Goal: Transaction & Acquisition: Subscribe to service/newsletter

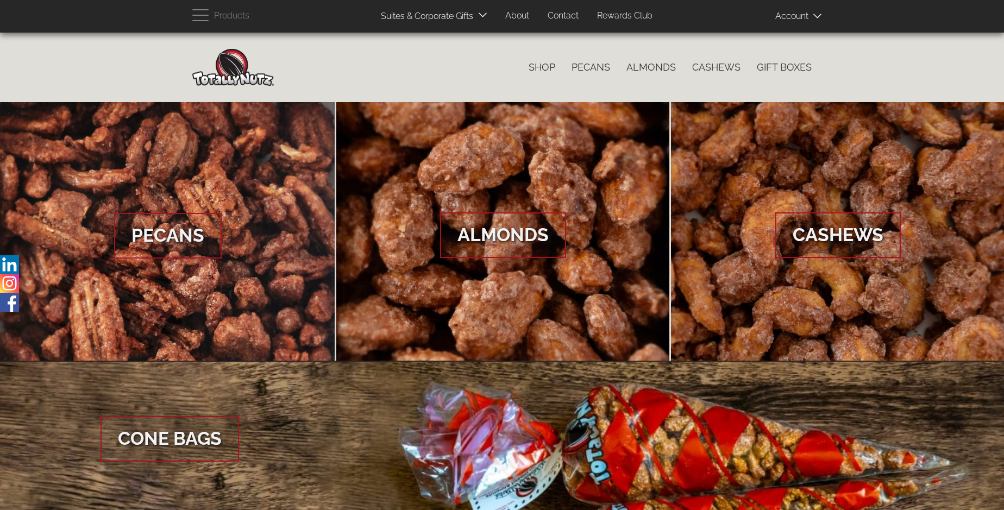
scroll to position [1624, 0]
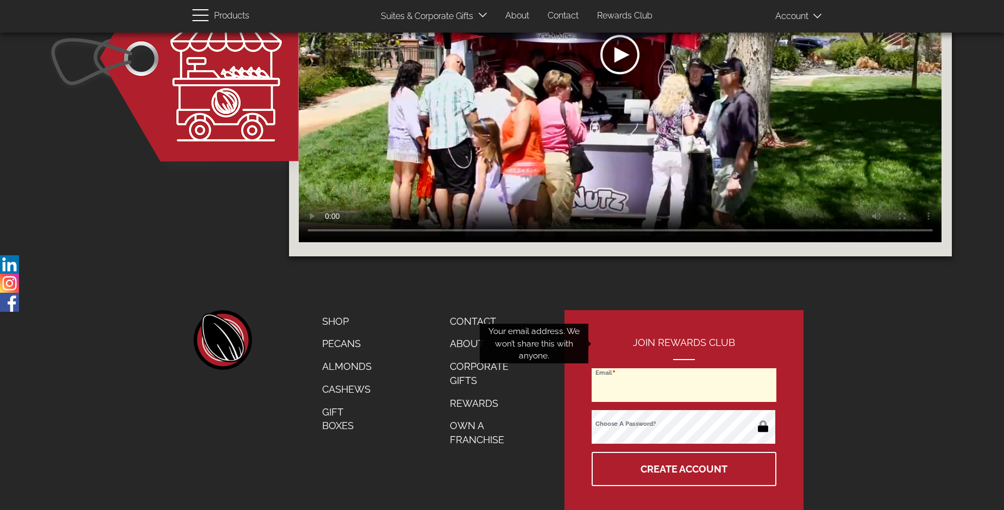
click at [685, 368] on input "Email" at bounding box center [684, 385] width 185 height 34
type input "[EMAIL_ADDRESS][DOMAIN_NAME]"
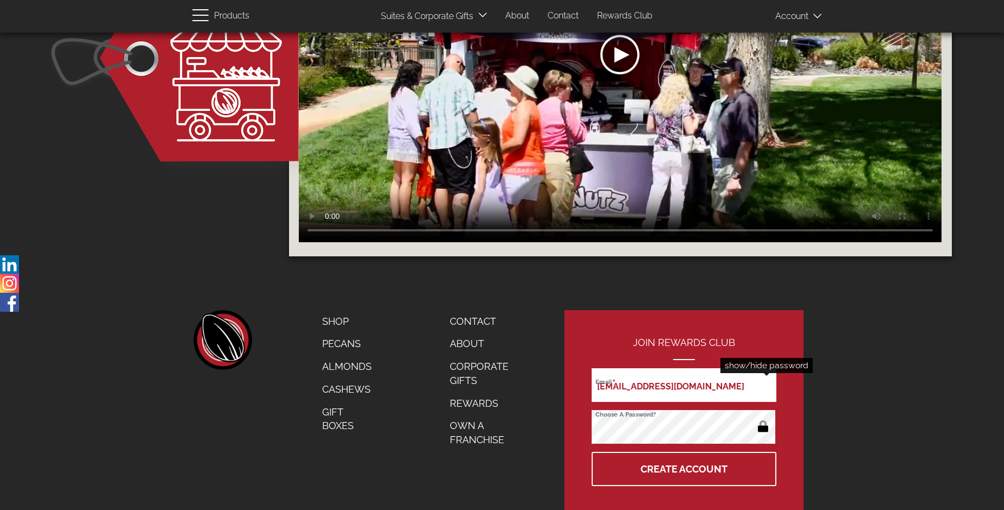
click at [763, 419] on button "button" at bounding box center [763, 427] width 21 height 17
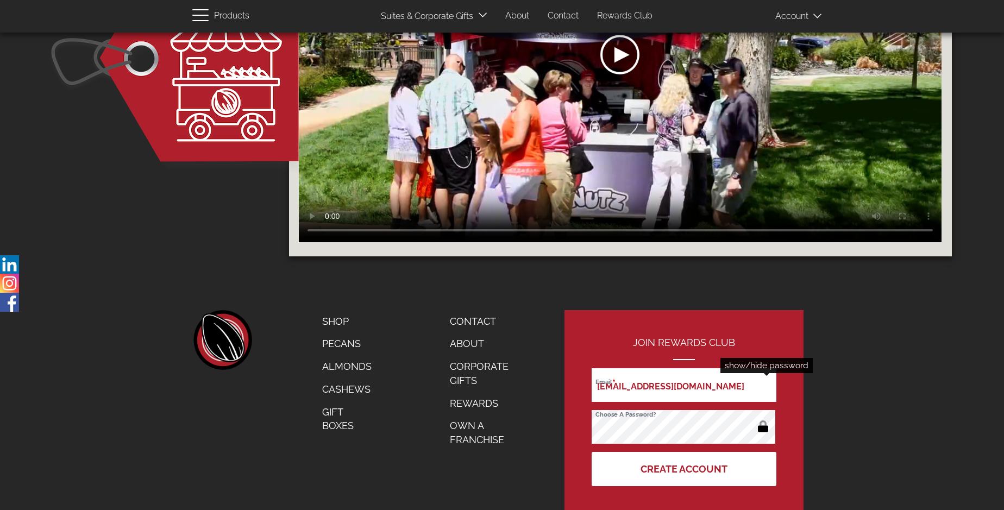
click at [685, 452] on button "Create Account" at bounding box center [684, 469] width 185 height 34
